Goal: Download file/media

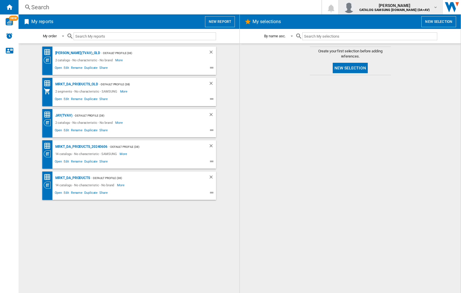
click at [355, 7] on img "button" at bounding box center [349, 7] width 12 height 12
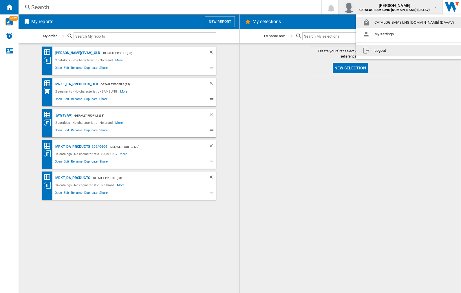
click at [400, 51] on button "Logout" at bounding box center [409, 51] width 107 height 12
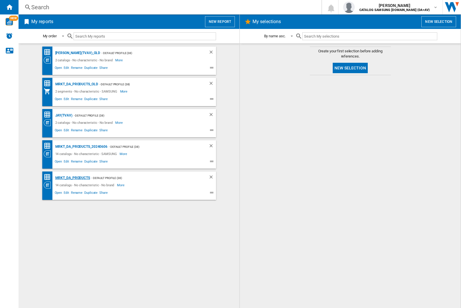
click at [72, 178] on div "MRKT_DA_PRODUCTS" at bounding box center [72, 178] width 36 height 7
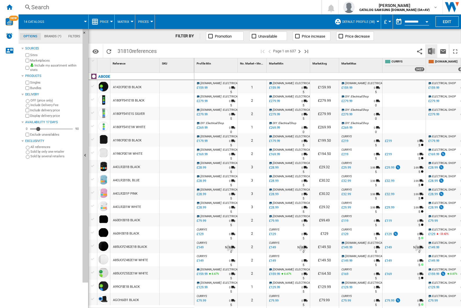
click at [431, 51] on img "Download in Excel" at bounding box center [431, 51] width 7 height 7
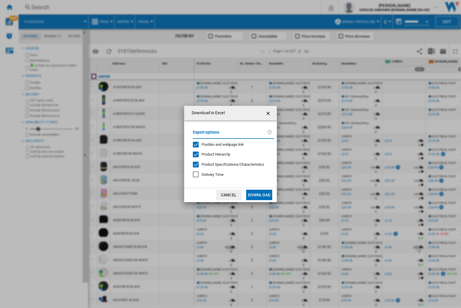
click at [219, 145] on span "Position and webpage link" at bounding box center [223, 144] width 42 height 4
click at [259, 195] on button "Download" at bounding box center [259, 195] width 26 height 10
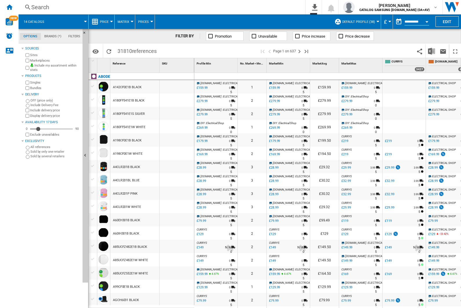
click at [422, 39] on div "FILTER BY Promotion Unavailable Price increase Price decrease" at bounding box center [274, 36] width 373 height 14
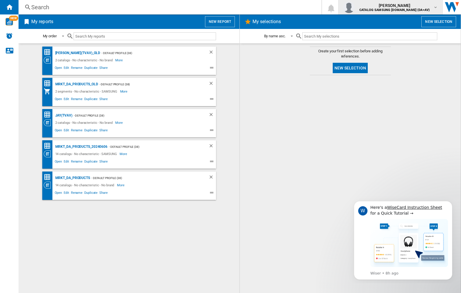
click at [355, 7] on img "button" at bounding box center [349, 7] width 12 height 12
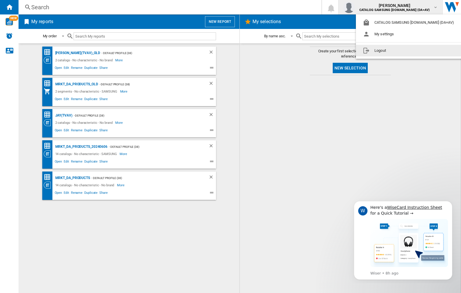
click at [400, 51] on button "Logout" at bounding box center [409, 51] width 107 height 12
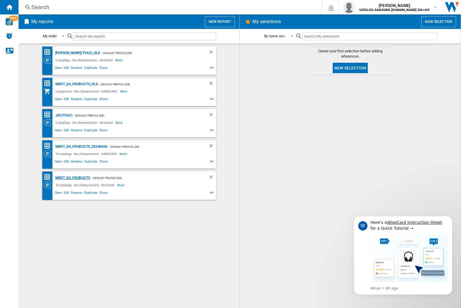
click at [72, 178] on div "MRKT_DA_PRODUCTS" at bounding box center [72, 178] width 36 height 7
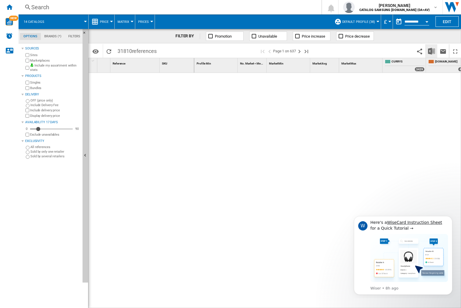
click at [431, 51] on img "Download in Excel" at bounding box center [431, 51] width 7 height 7
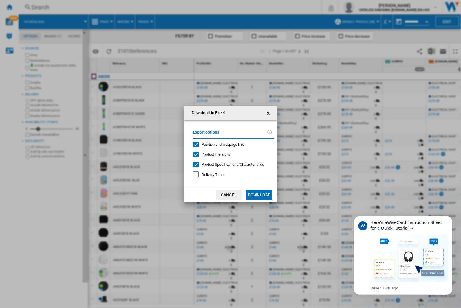
click at [219, 145] on span "Position and webpage link" at bounding box center [223, 144] width 42 height 4
click at [259, 195] on button "Download" at bounding box center [259, 195] width 26 height 10
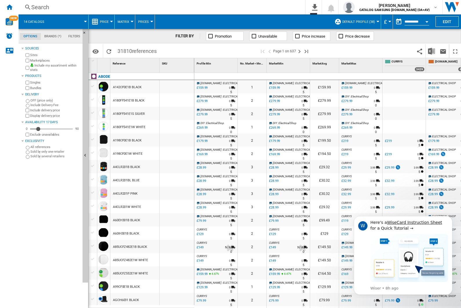
click at [422, 39] on div "FILTER BY Promotion Unavailable Price increase Price decrease" at bounding box center [274, 36] width 373 height 14
